Goal: Information Seeking & Learning: Learn about a topic

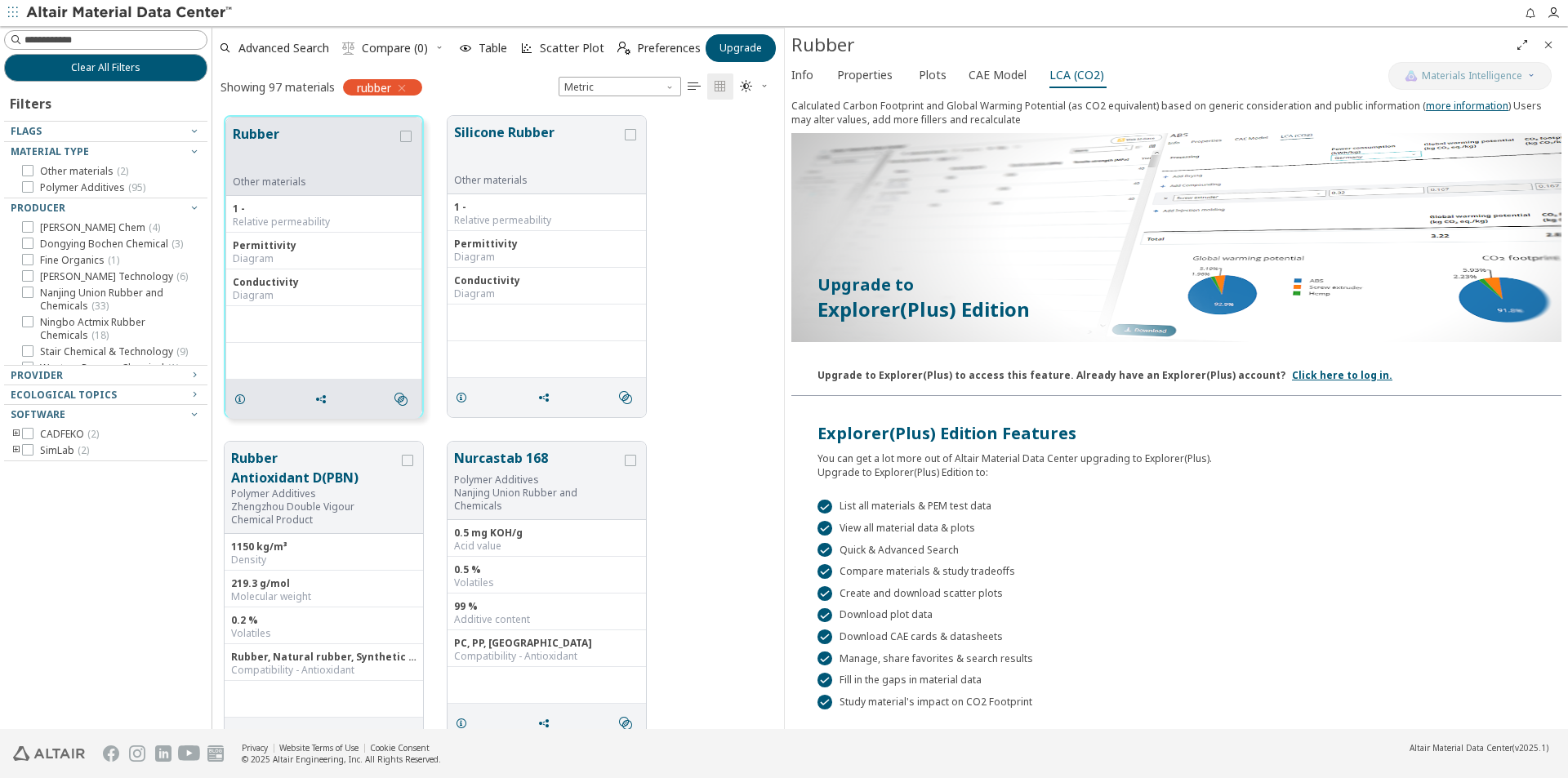
scroll to position [614, 559]
click at [805, 84] on span "Info" at bounding box center [802, 74] width 22 height 26
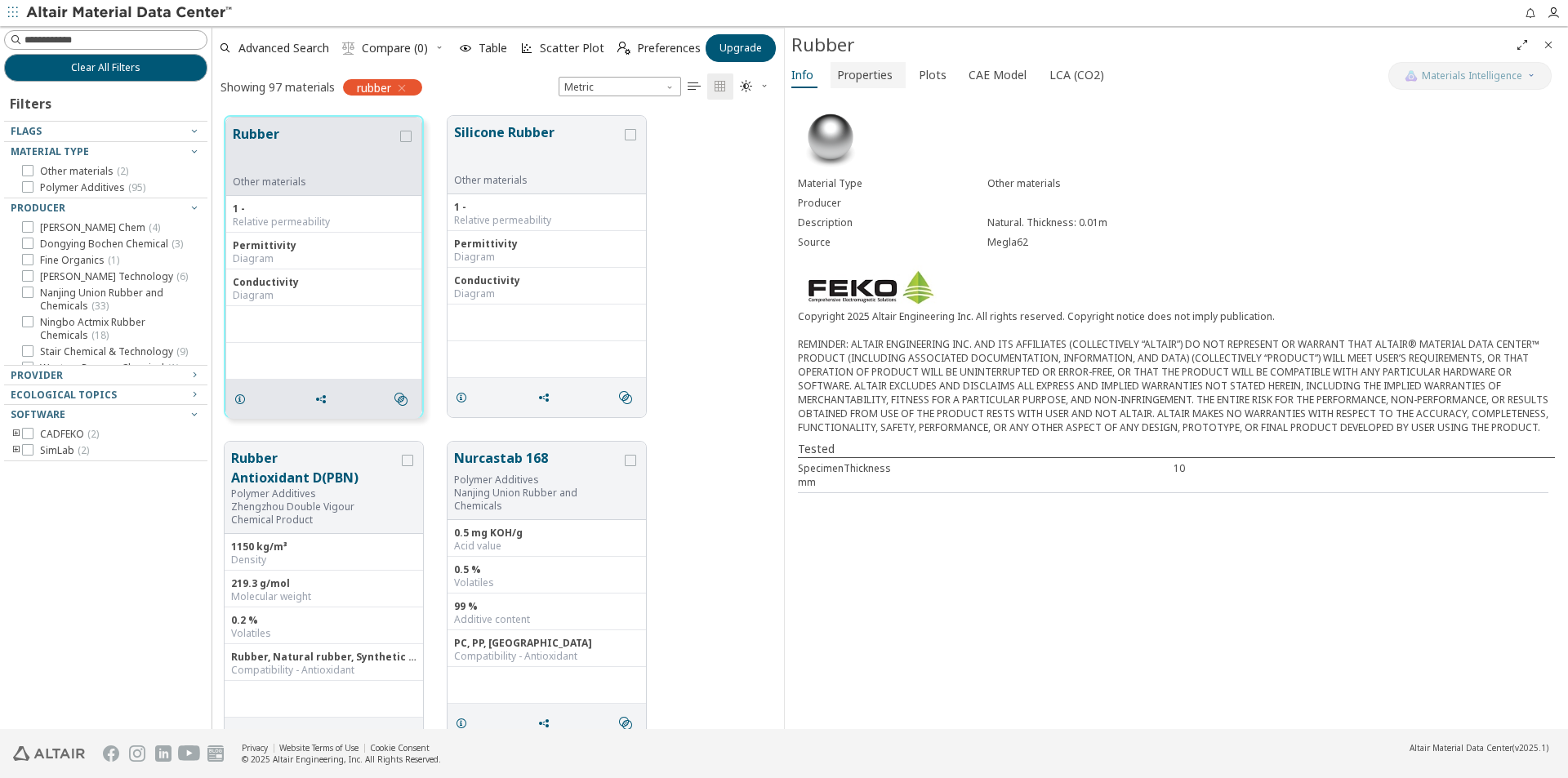
click at [851, 71] on span "Properties" at bounding box center [865, 74] width 55 height 26
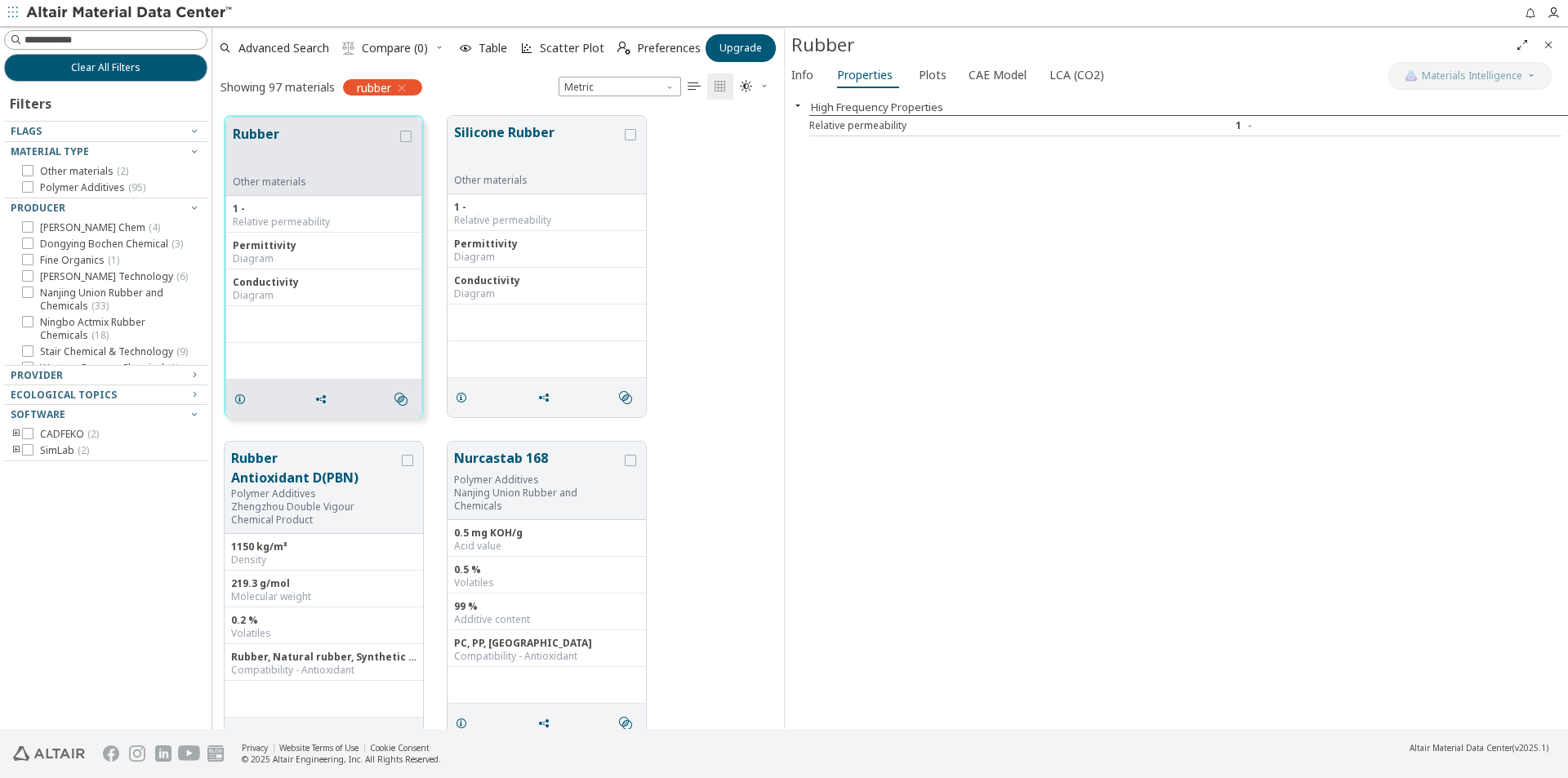
click at [1186, 125] on div "1" at bounding box center [1186, 125] width 126 height 13
click at [935, 78] on span "Plots" at bounding box center [932, 74] width 28 height 26
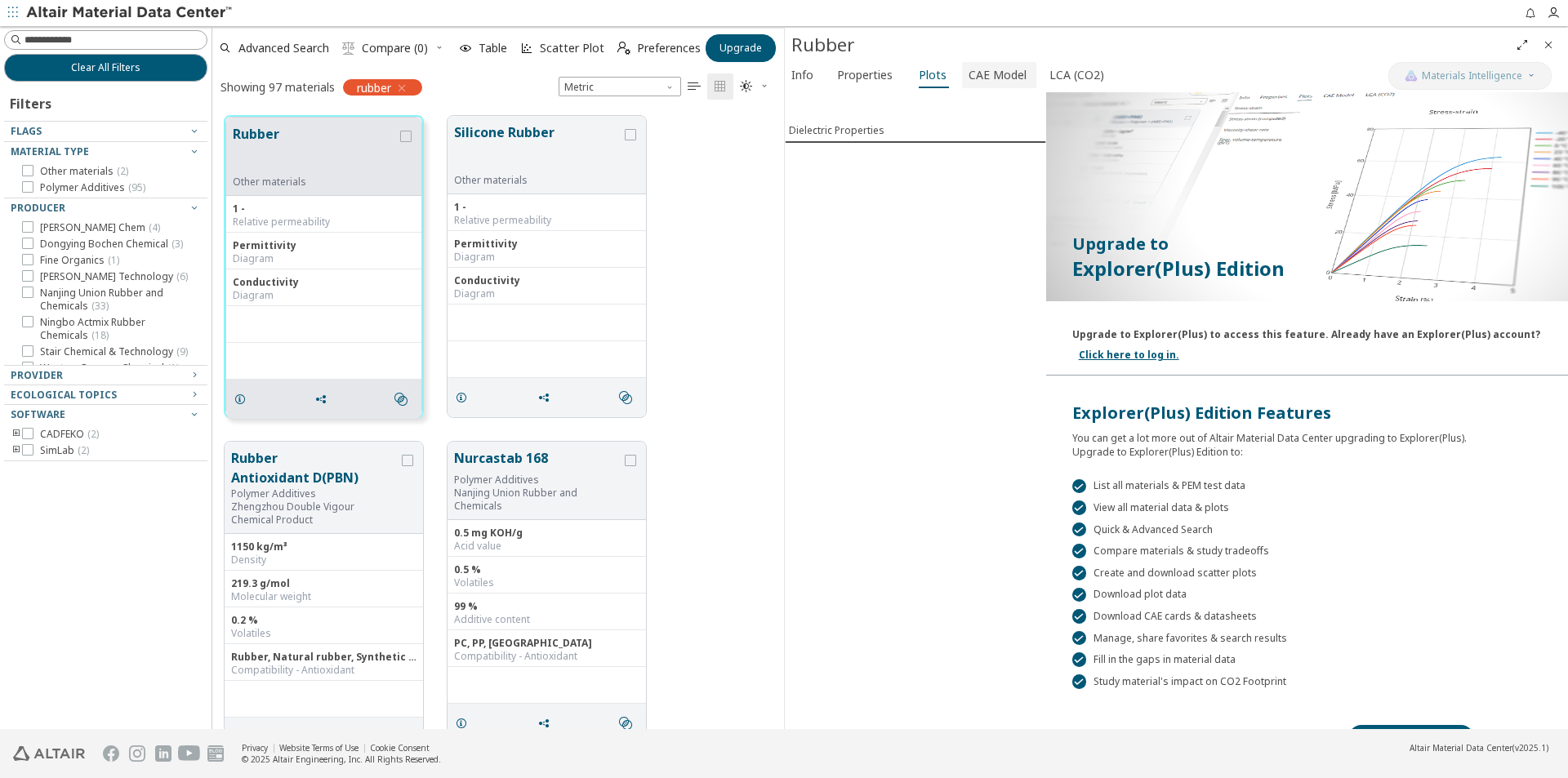
click at [985, 62] on span "CAE Model" at bounding box center [997, 74] width 58 height 26
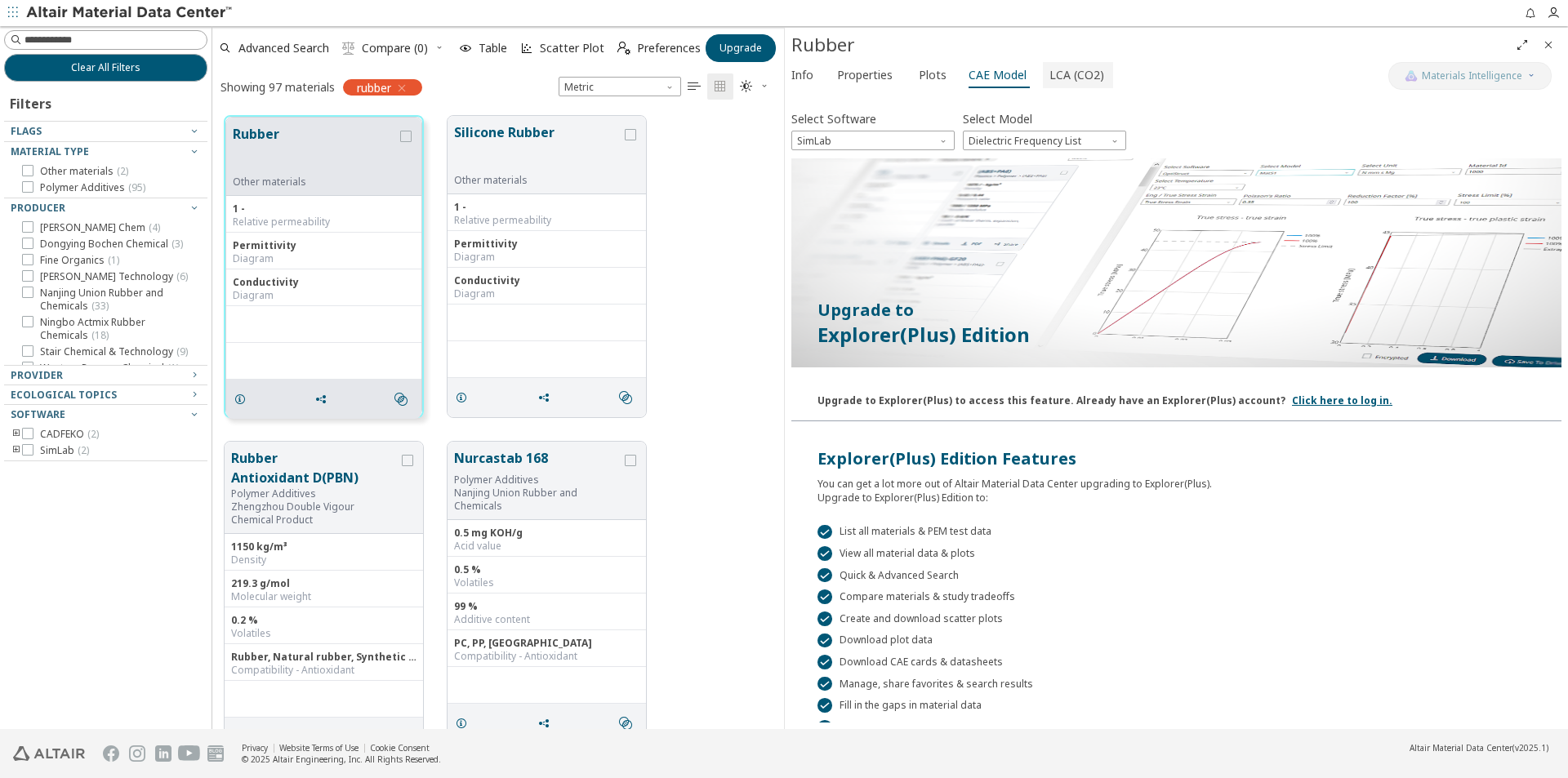
click at [1087, 81] on span "LCA (CO2)" at bounding box center [1077, 74] width 55 height 26
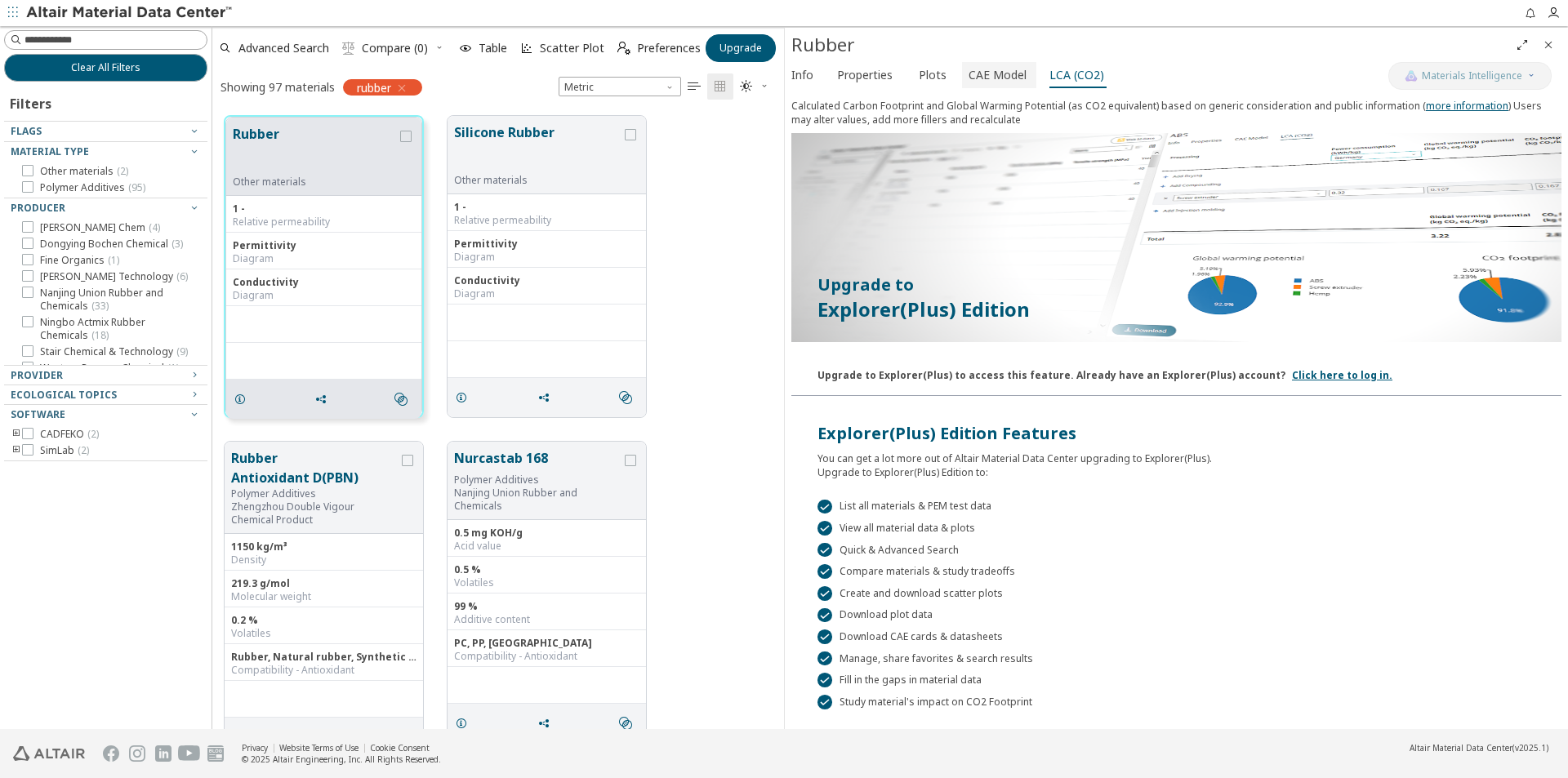
click at [985, 80] on span "CAE Model" at bounding box center [997, 74] width 58 height 26
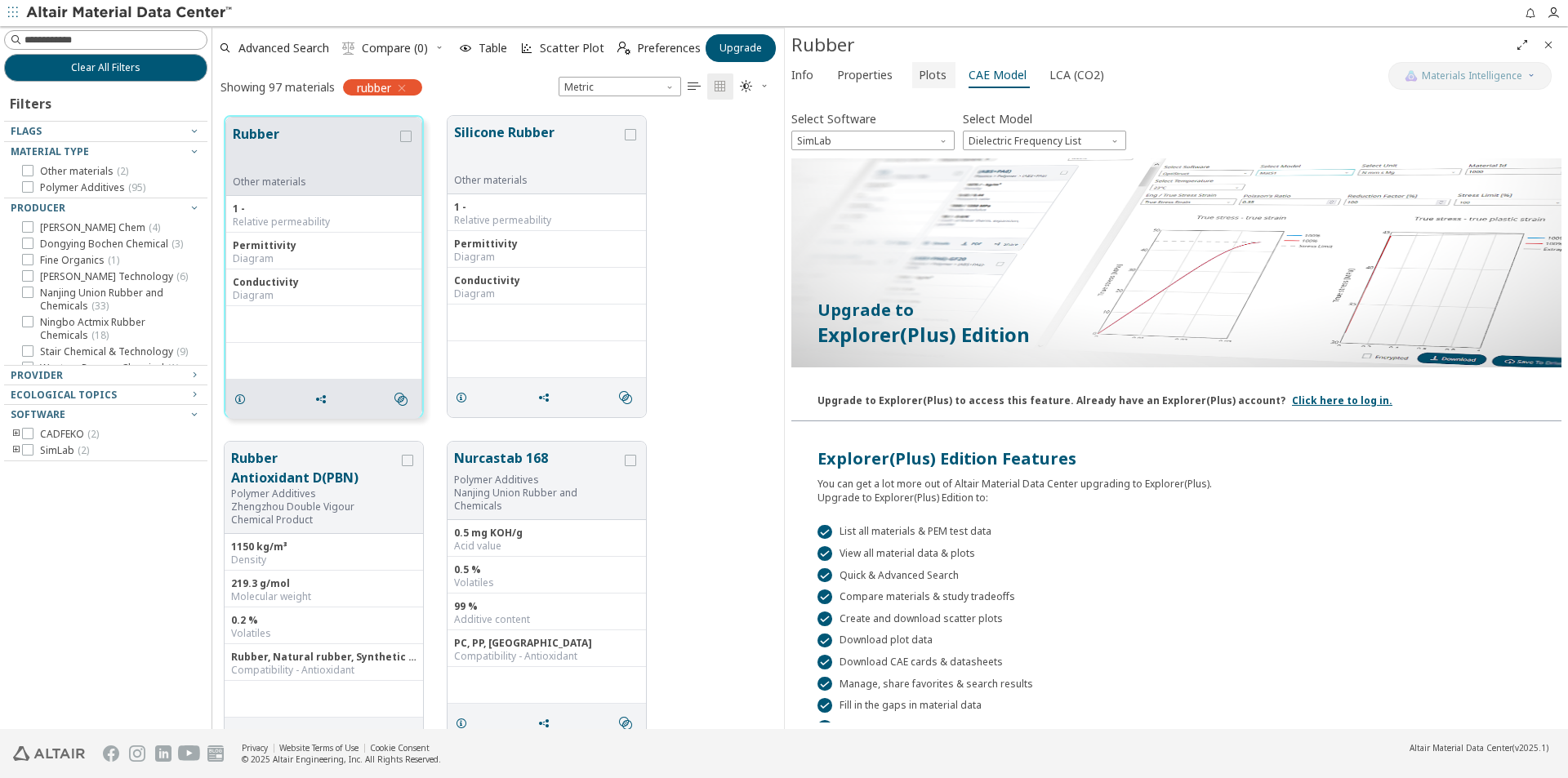
click at [923, 78] on span "Plots" at bounding box center [932, 74] width 28 height 26
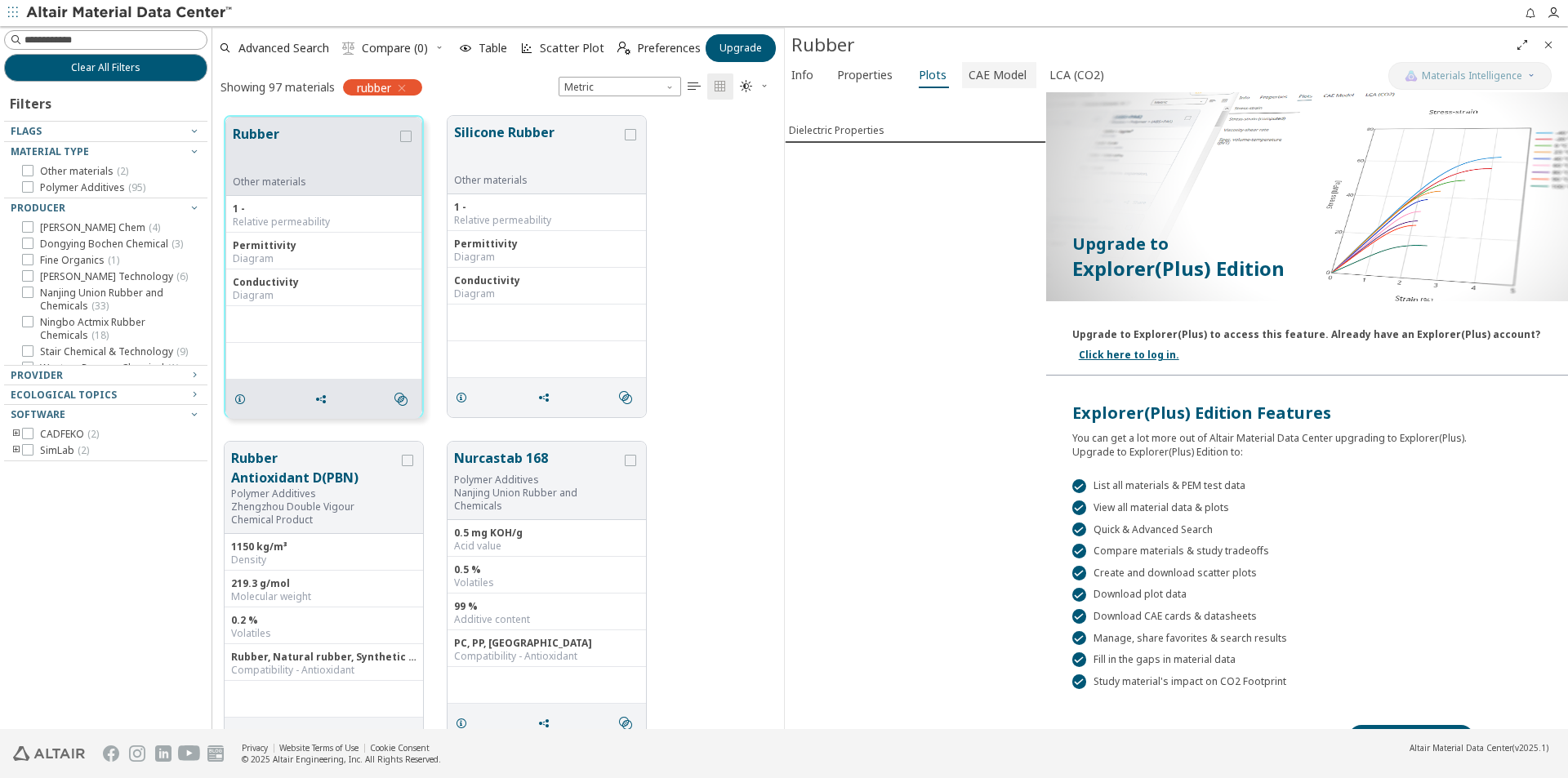
click at [986, 74] on span "CAE Model" at bounding box center [997, 74] width 58 height 26
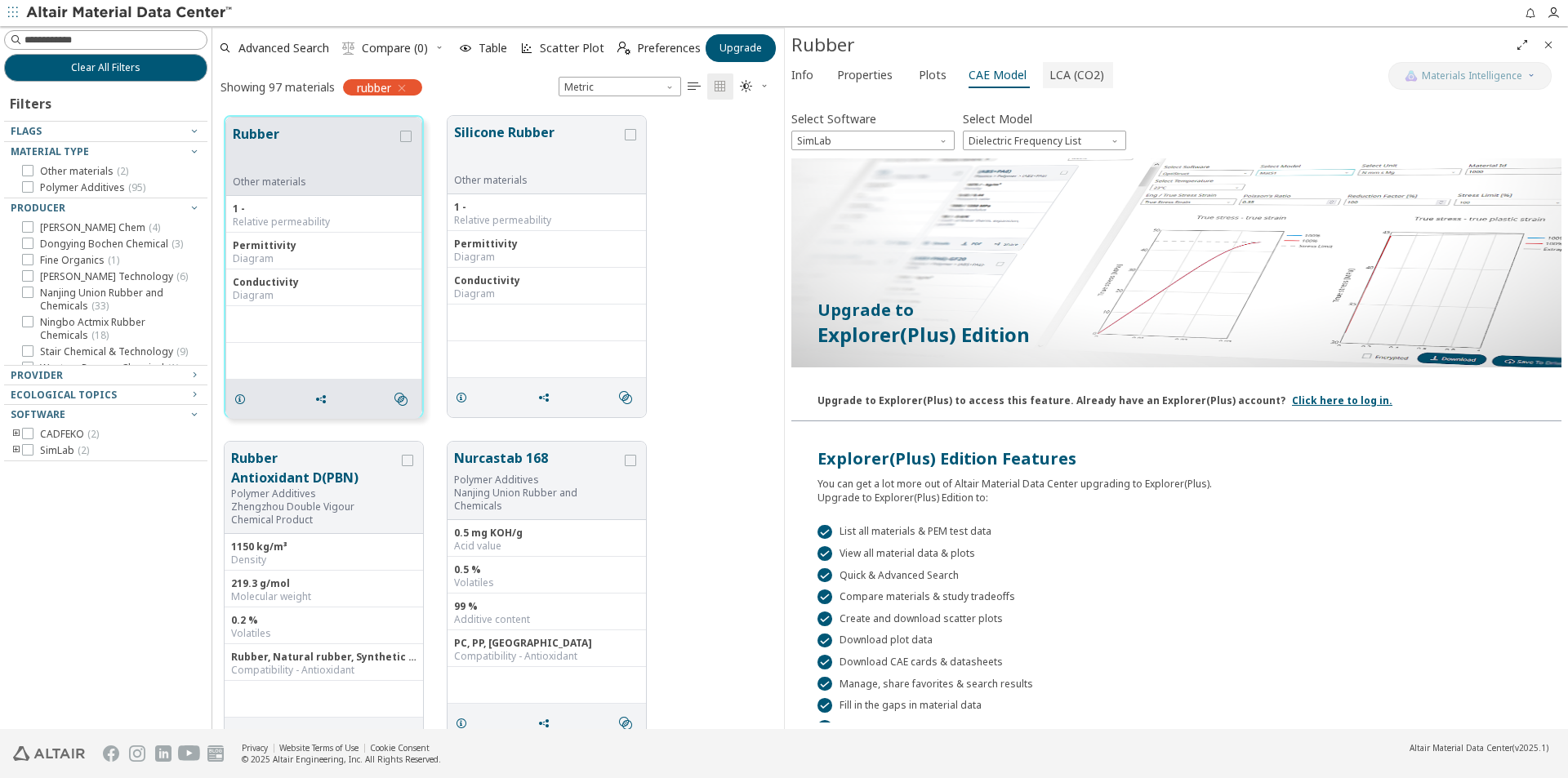
click at [1059, 65] on span "LCA (CO2)" at bounding box center [1077, 74] width 55 height 26
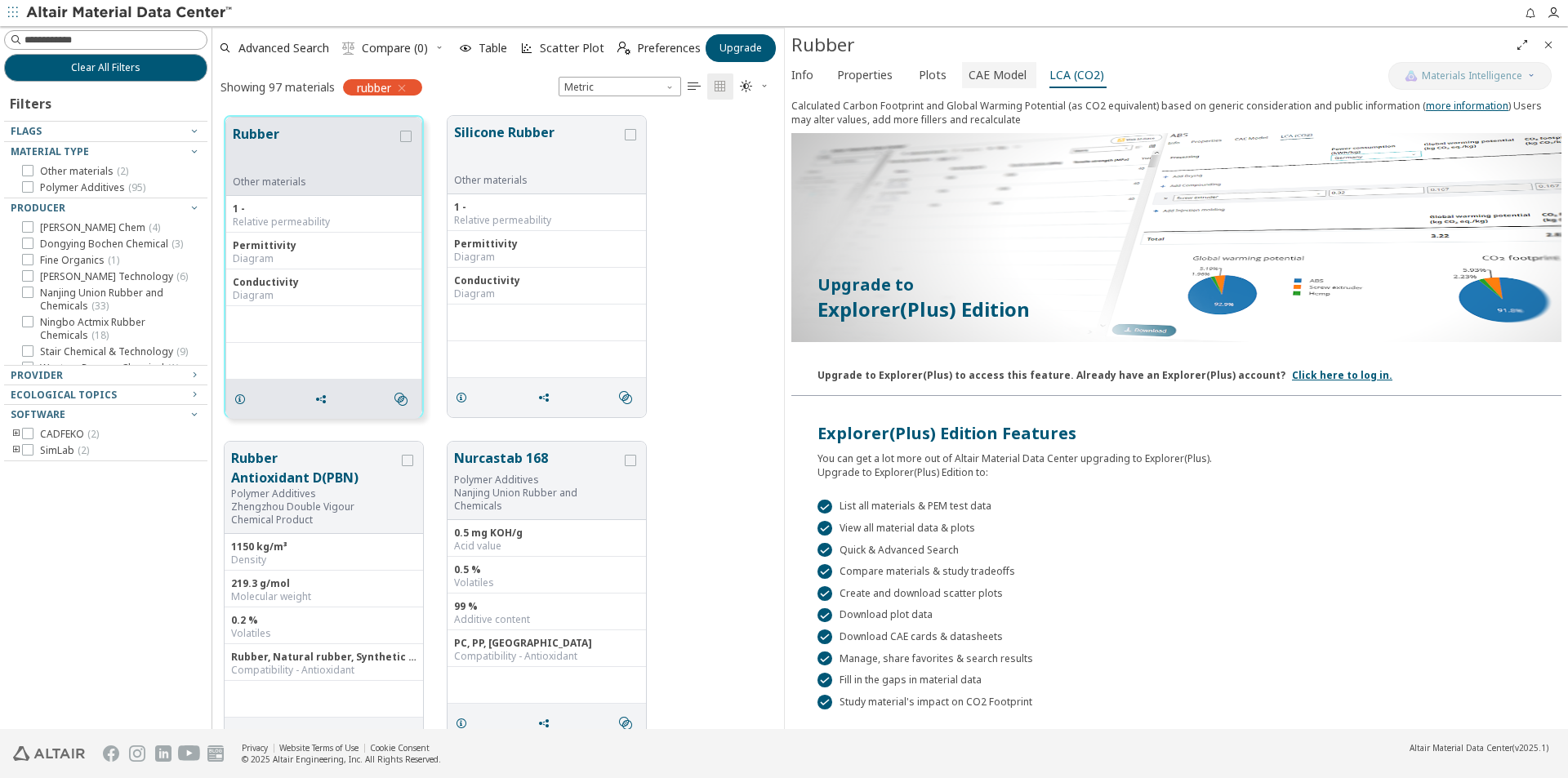
click at [976, 76] on span "CAE Model" at bounding box center [997, 74] width 58 height 26
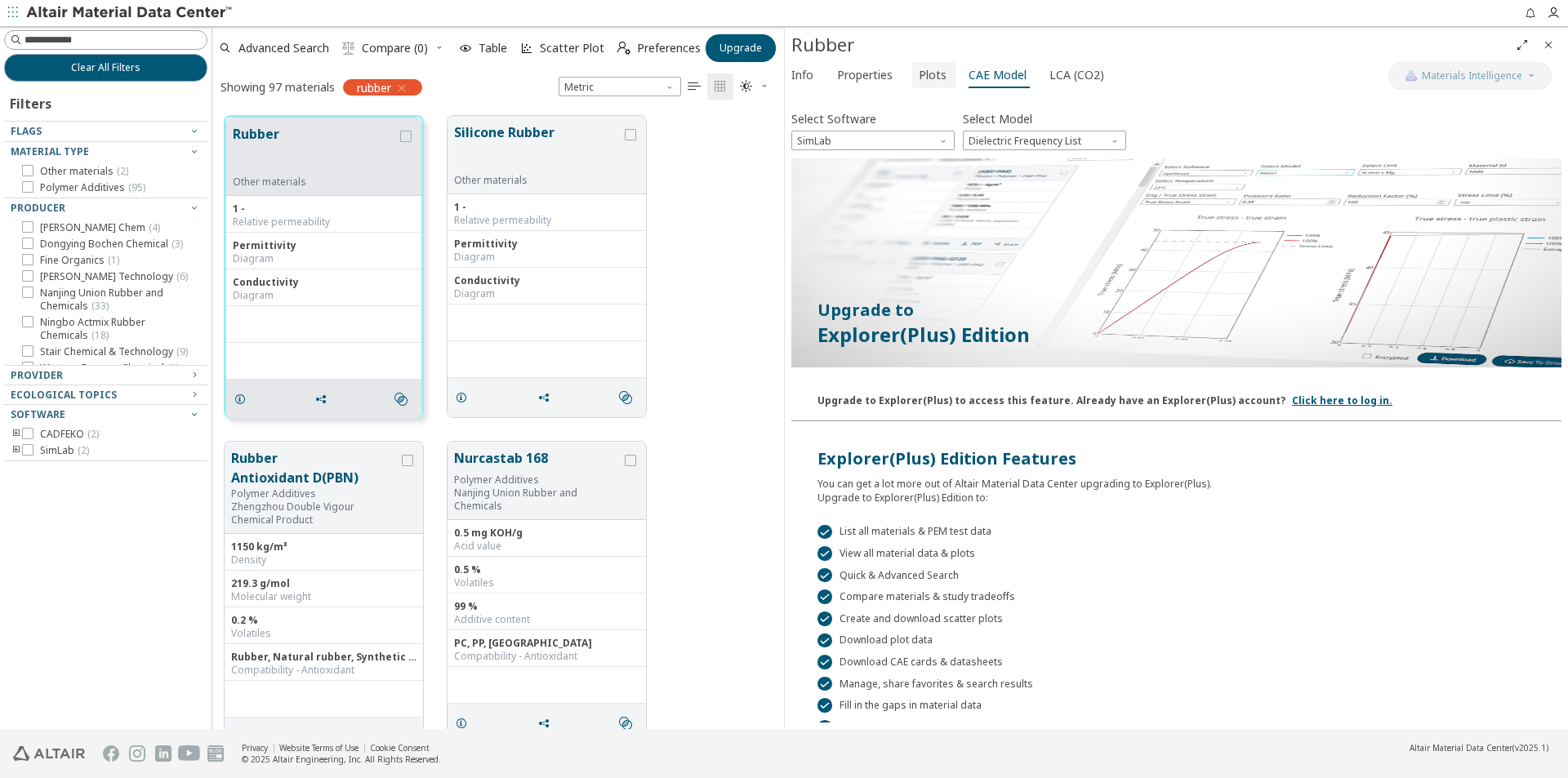
click at [938, 81] on span "Plots" at bounding box center [932, 74] width 28 height 26
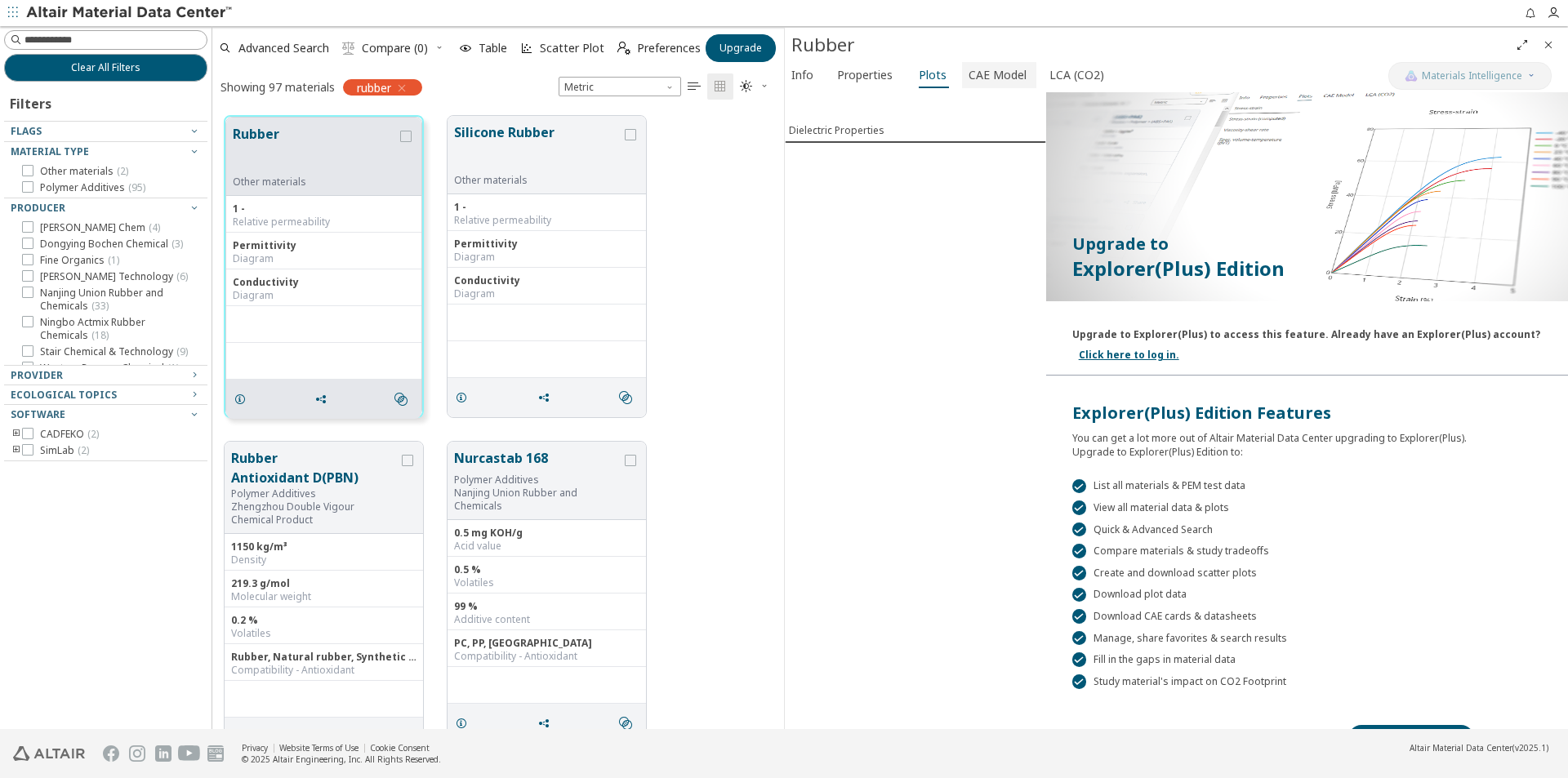
click at [974, 71] on span "CAE Model" at bounding box center [997, 74] width 58 height 26
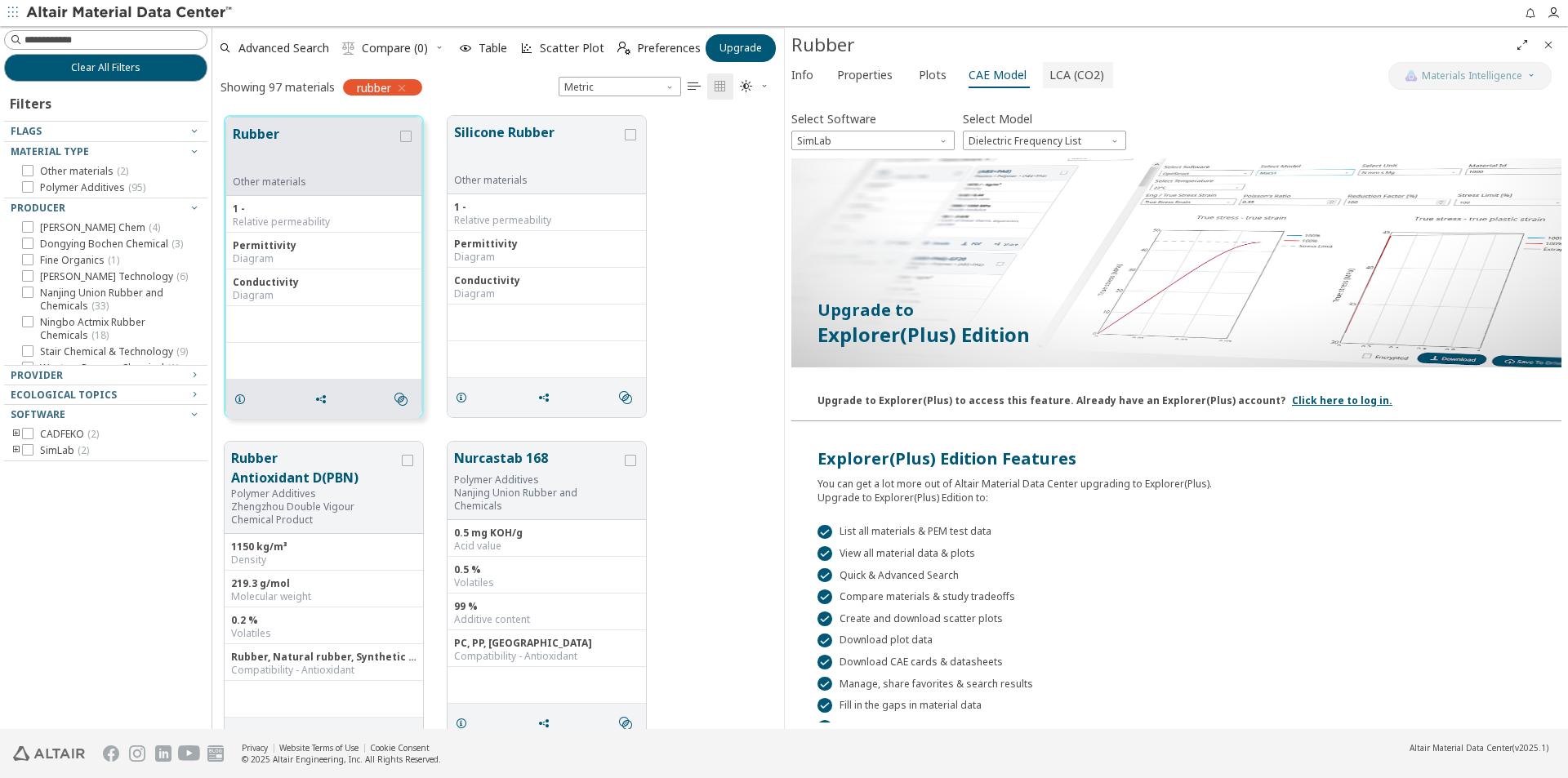
click at [1070, 66] on span "LCA (CO2)" at bounding box center [1077, 74] width 55 height 26
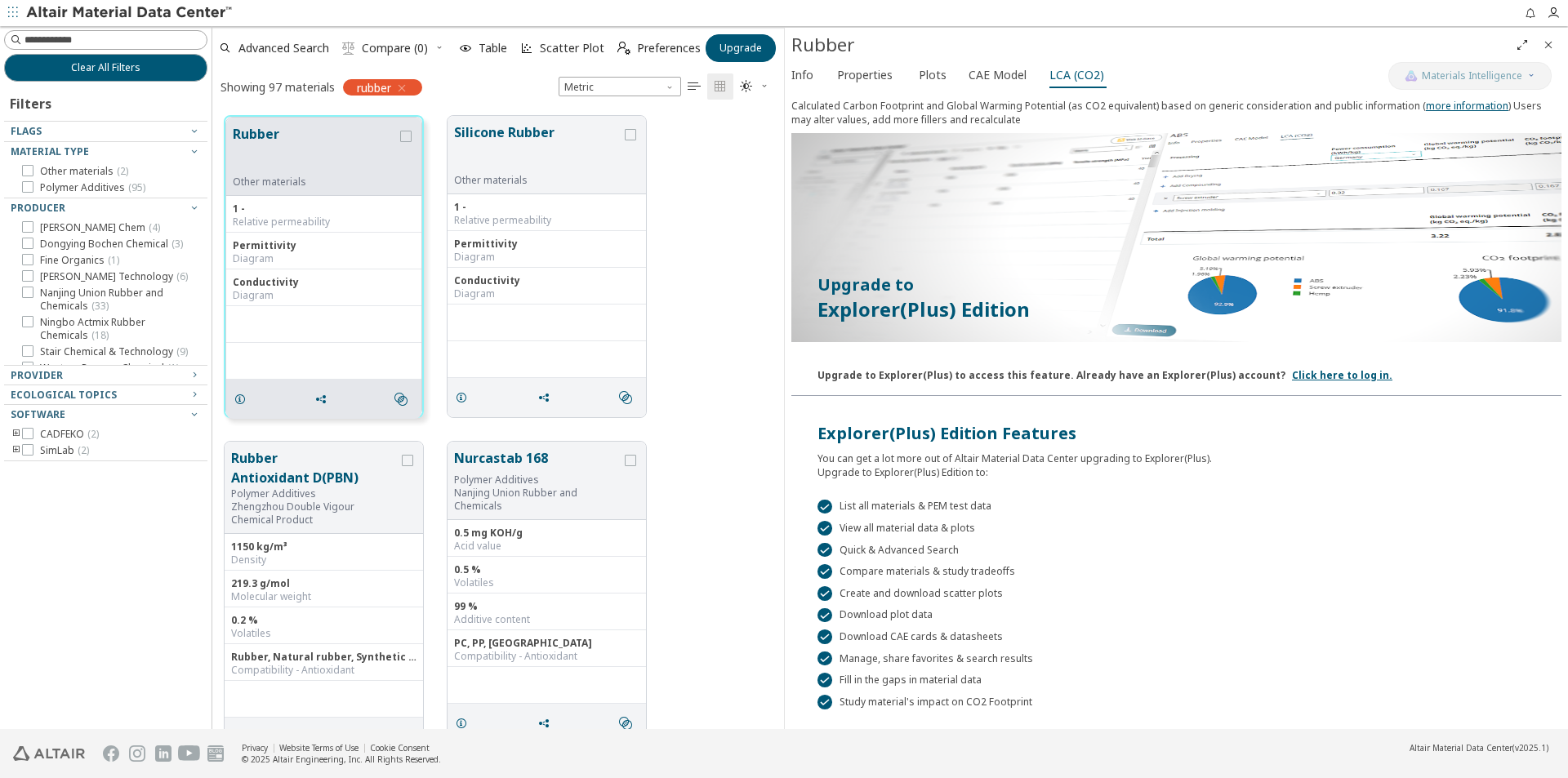
click at [799, 102] on div "Calculated Carbon Footprint and Global Warming Potential (as CO2 equivalent) ba…" at bounding box center [1177, 116] width 770 height 34
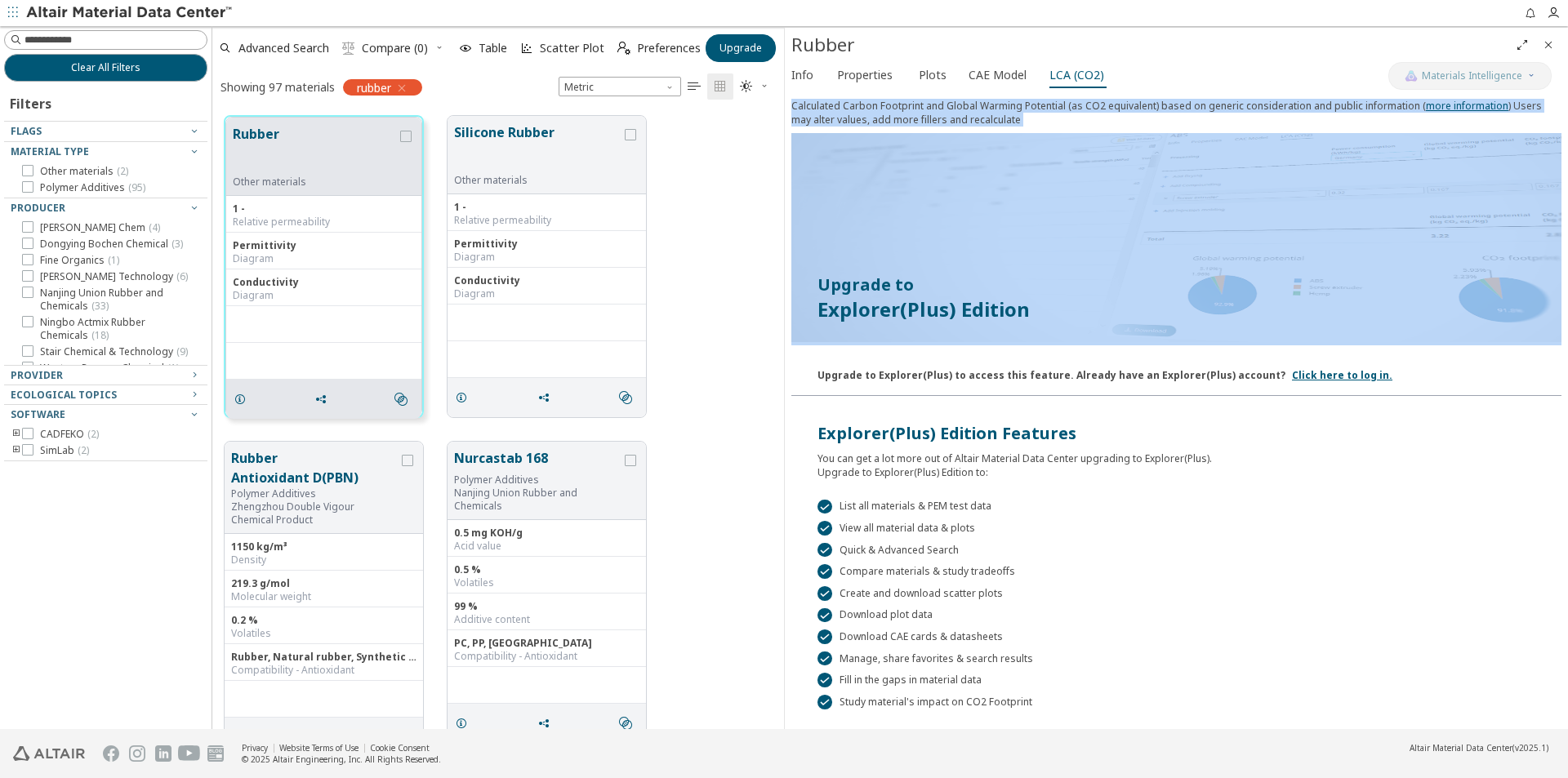
click at [799, 102] on div "Calculated Carbon Footprint and Global Warming Potential (as CO2 equivalent) ba…" at bounding box center [1177, 116] width 770 height 34
